Goal: Navigation & Orientation: Find specific page/section

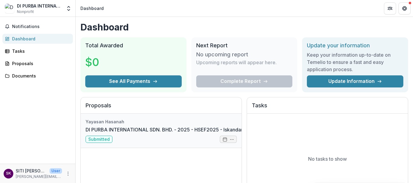
click at [191, 134] on link "DI PURBA INTERNATIONAL SDN. BHD. - 2025 - HSEF2025 - Iskandar Investment Berhad" at bounding box center [186, 129] width 201 height 7
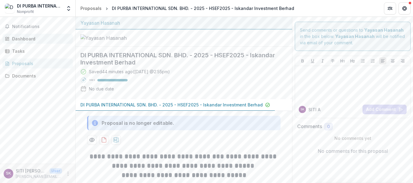
click at [23, 39] on div "Dashboard" at bounding box center [40, 39] width 56 height 6
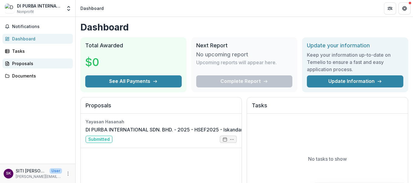
click at [21, 64] on div "Proposals" at bounding box center [40, 63] width 56 height 6
